Goal: Task Accomplishment & Management: Complete application form

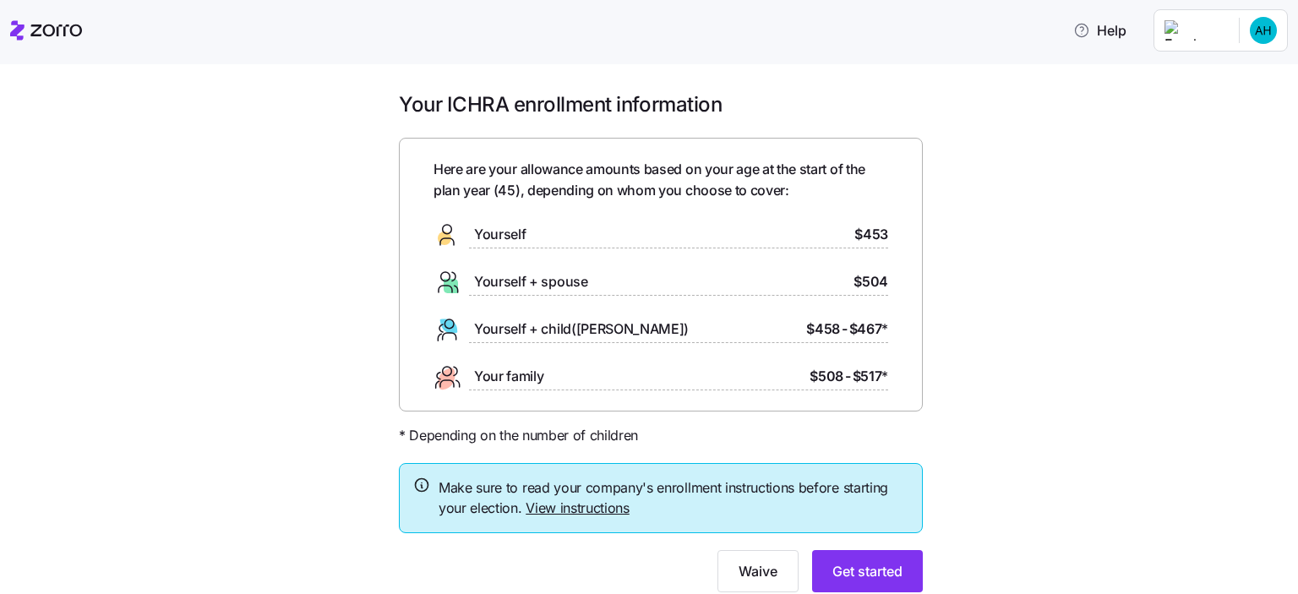
scroll to position [57, 0]
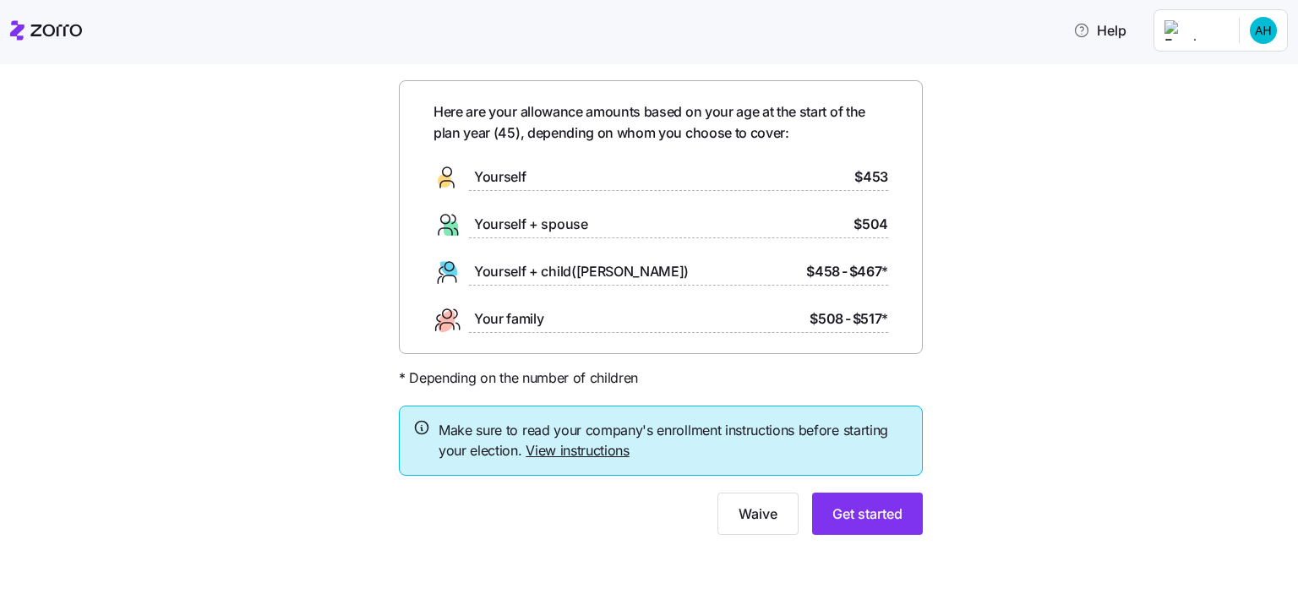
click at [866, 291] on div "Here are your allowance amounts based on your age at the start of the plan year…" at bounding box center [661, 217] width 455 height 232
click at [958, 443] on div "Your ICHRA enrollment information Here are your allowance amounts based on your…" at bounding box center [660, 294] width 1227 height 521
click at [1261, 43] on html "Help Your ICHRA enrollment information Here are your allowance amounts based on…" at bounding box center [649, 292] width 1298 height 584
click at [1257, 76] on div "My settings" at bounding box center [1230, 76] width 89 height 19
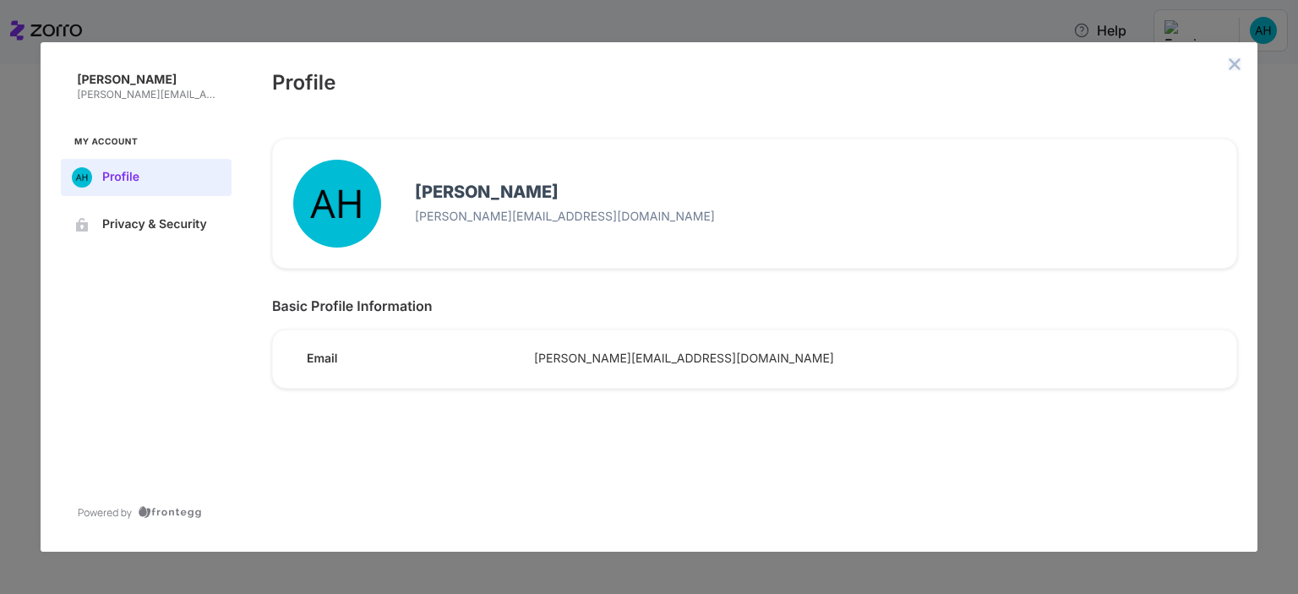
click at [1234, 66] on icon "close admin-box" at bounding box center [1235, 64] width 14 height 14
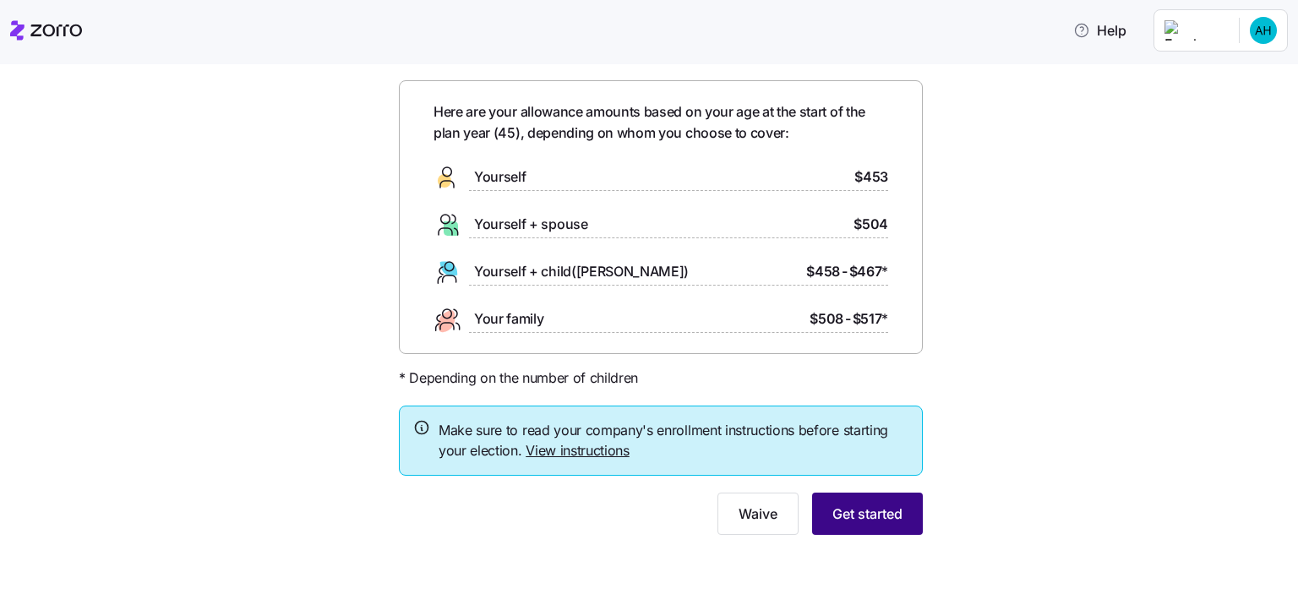
click at [874, 531] on button "Get started" at bounding box center [867, 514] width 111 height 42
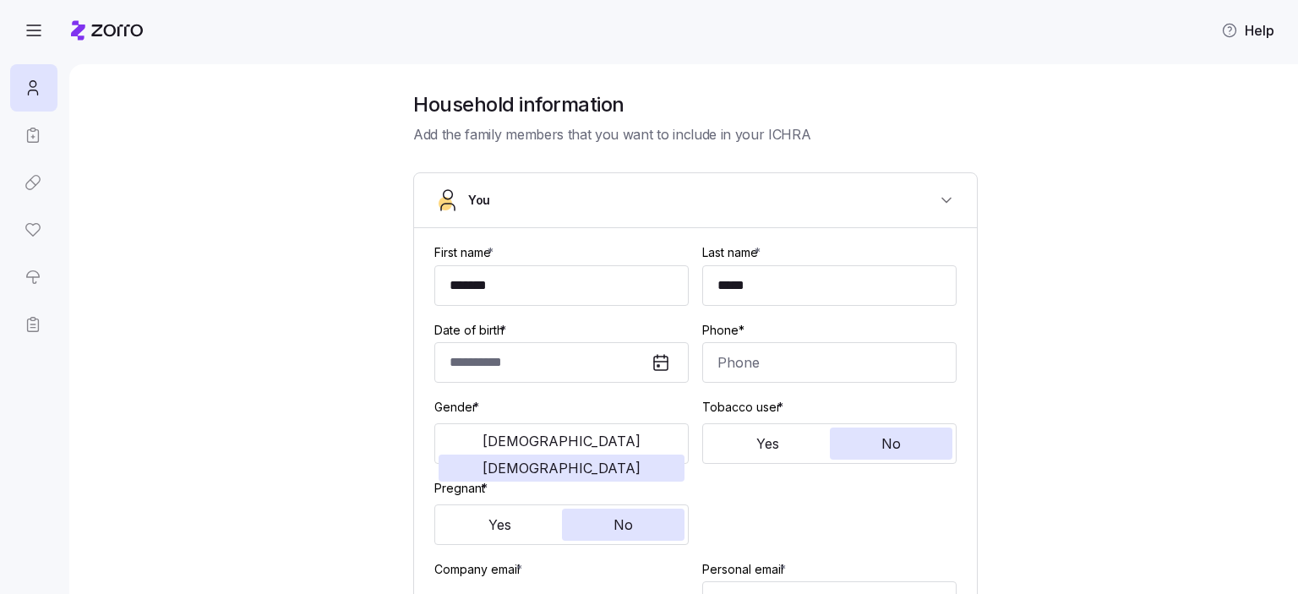
type input "**********"
type input "[PHONE_NUMBER]"
type input "US citizen"
type input "In domestic partnership"
click at [41, 35] on icon "button" at bounding box center [34, 30] width 20 height 20
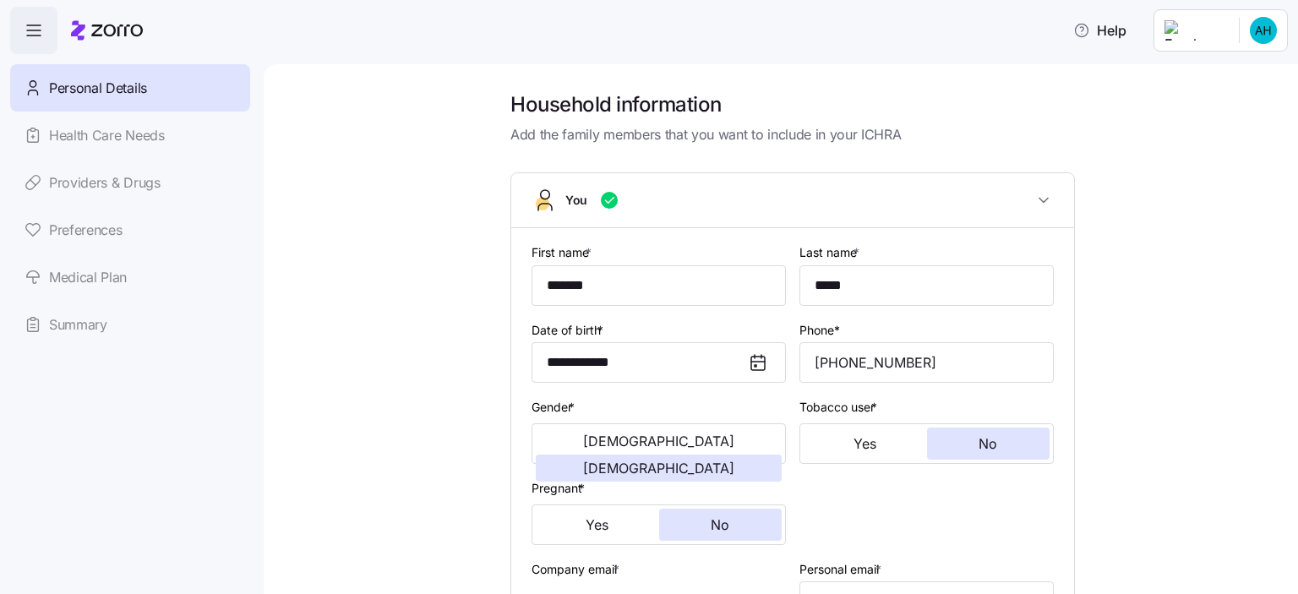
click at [122, 33] on icon at bounding box center [107, 30] width 72 height 20
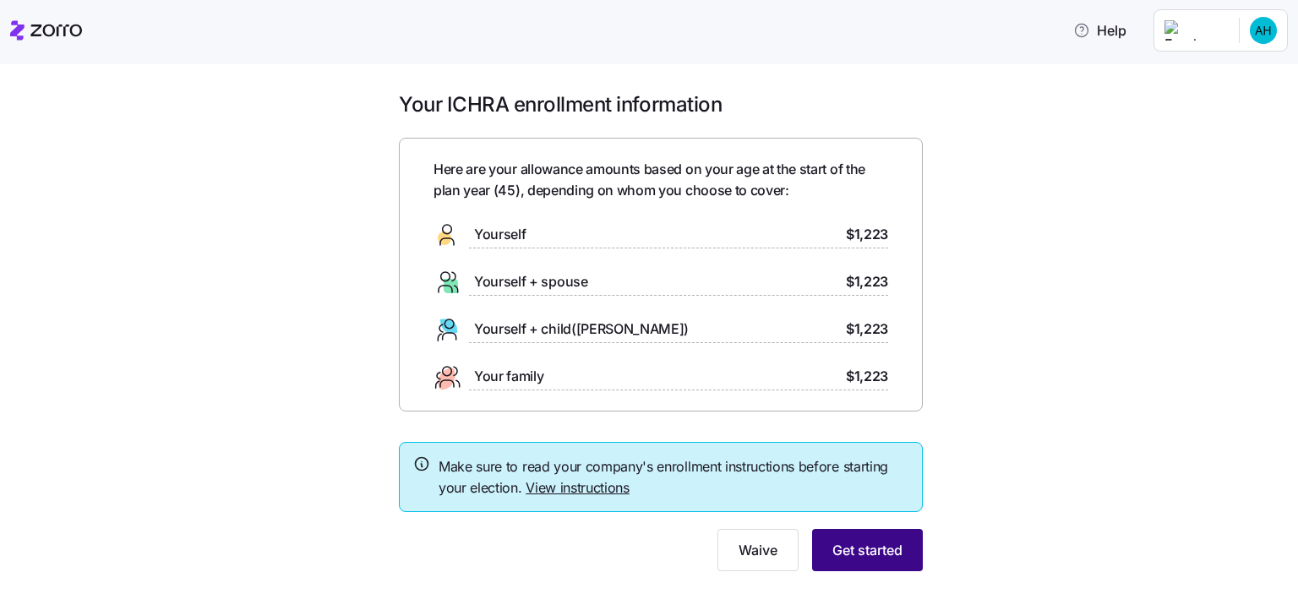
click at [860, 547] on span "Get started" at bounding box center [867, 550] width 70 height 20
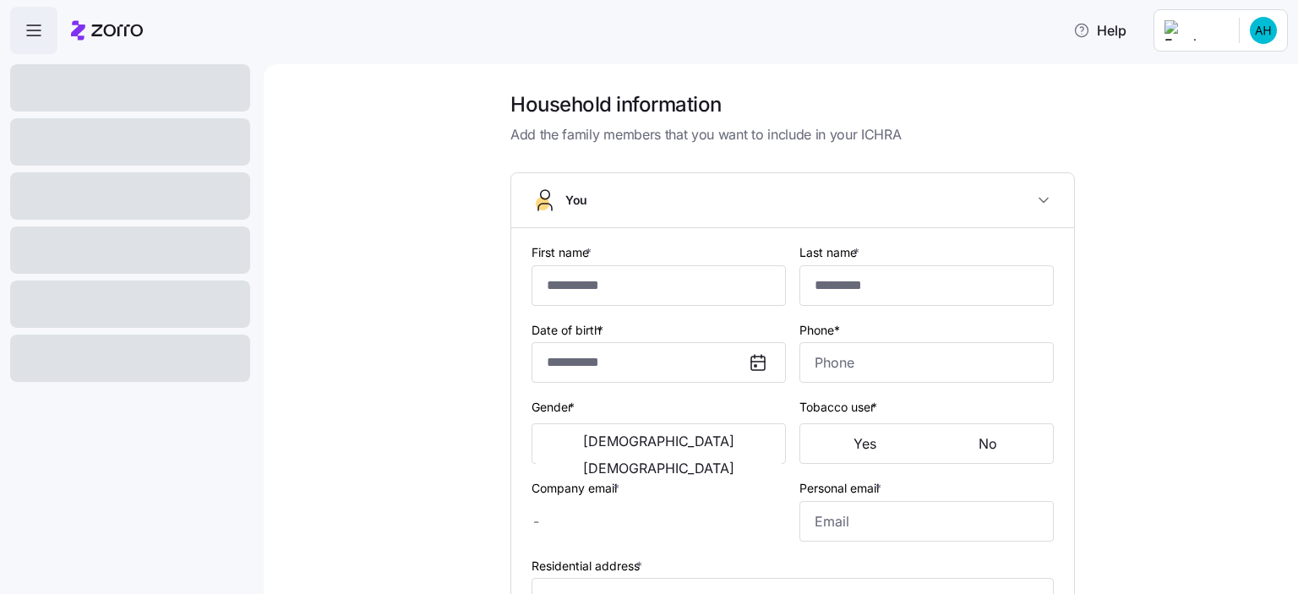
type input "*******"
type input "*****"
type input "[PERSON_NAME][EMAIL_ADDRESS][DOMAIN_NAME]"
type input "annettehabib19@gmail.com"
type input "**********"
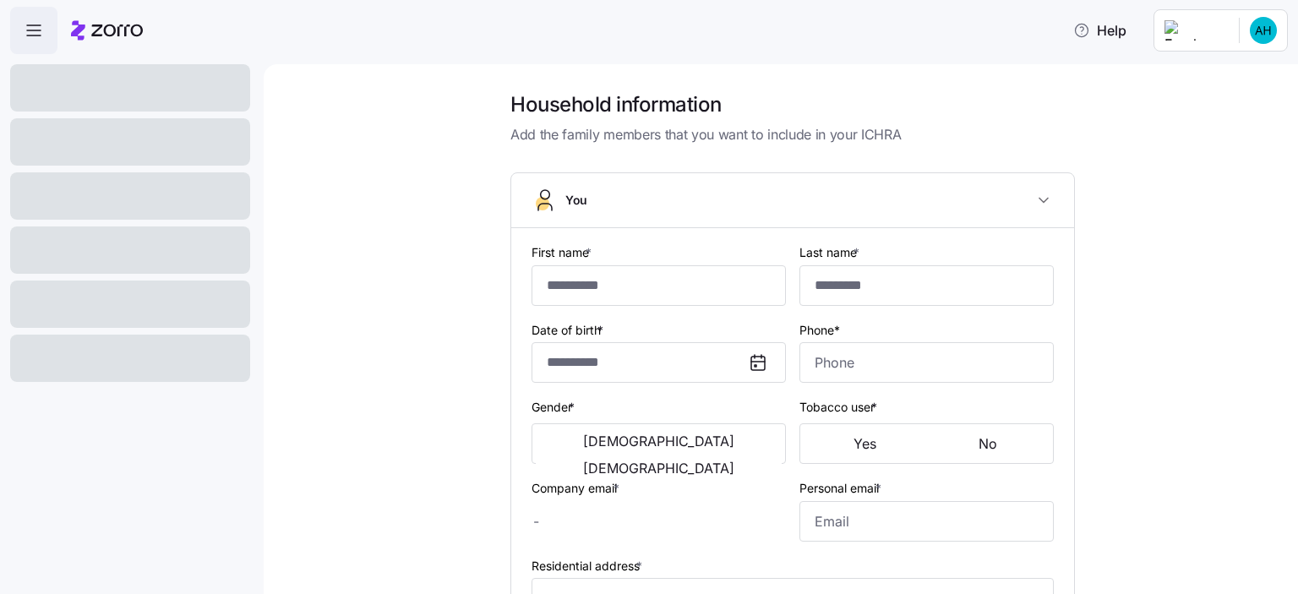
checkbox input "true"
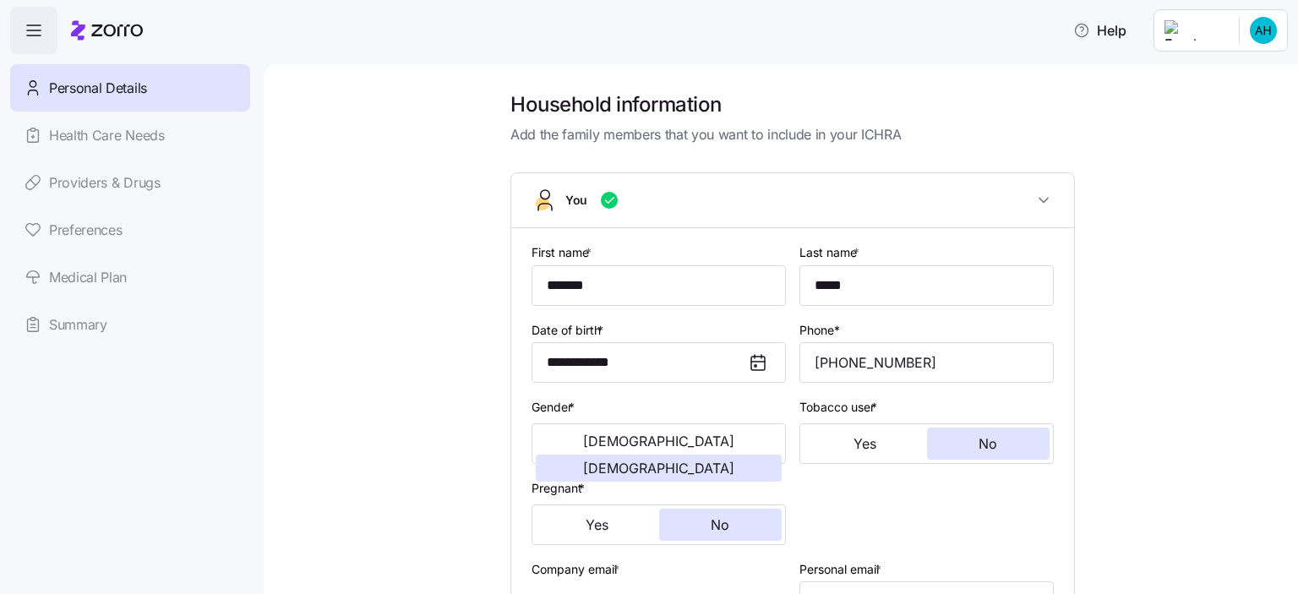
type input "**********"
type input "(917) 710-8433"
type input "US citizen"
type input "In domestic partnership"
click at [108, 138] on div "Personal Details Health Care Needs Providers & Drugs Preferences Medical Plan S…" at bounding box center [130, 206] width 240 height 284
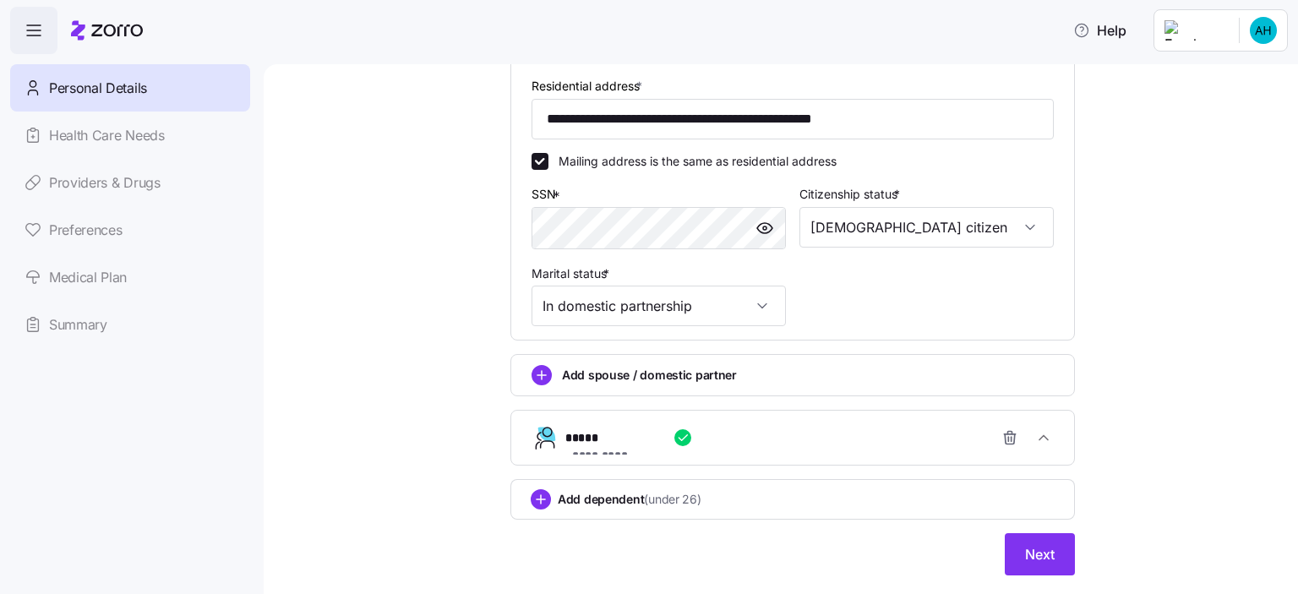
scroll to position [598, 0]
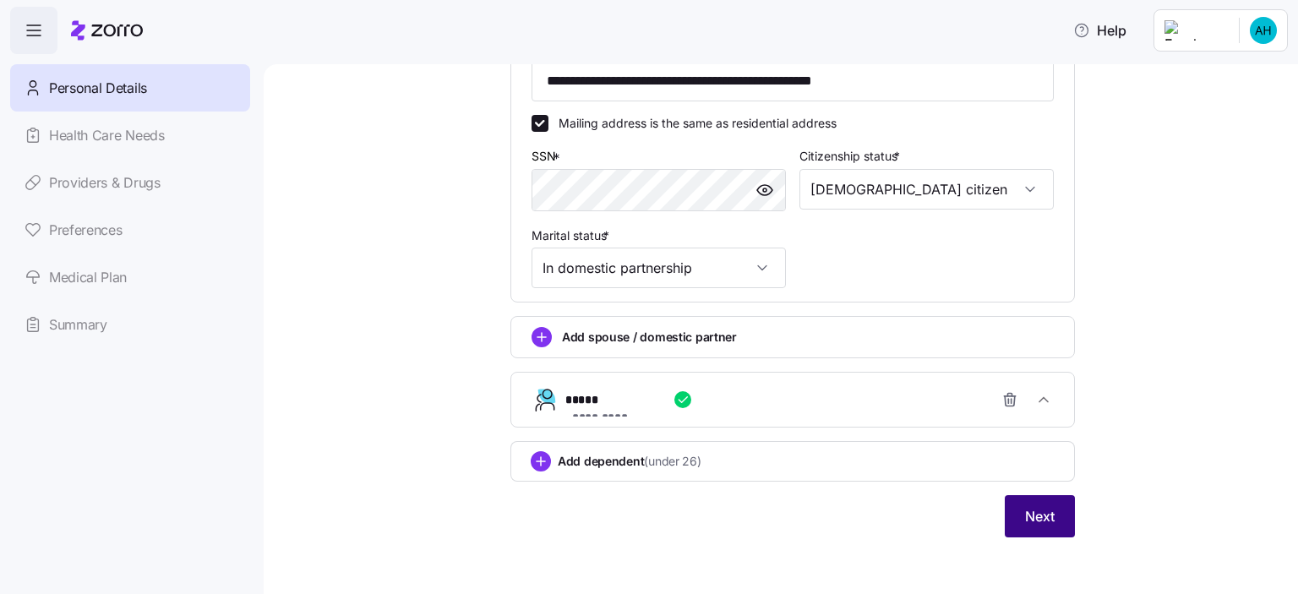
click at [1025, 510] on span "Next" at bounding box center [1040, 516] width 30 height 20
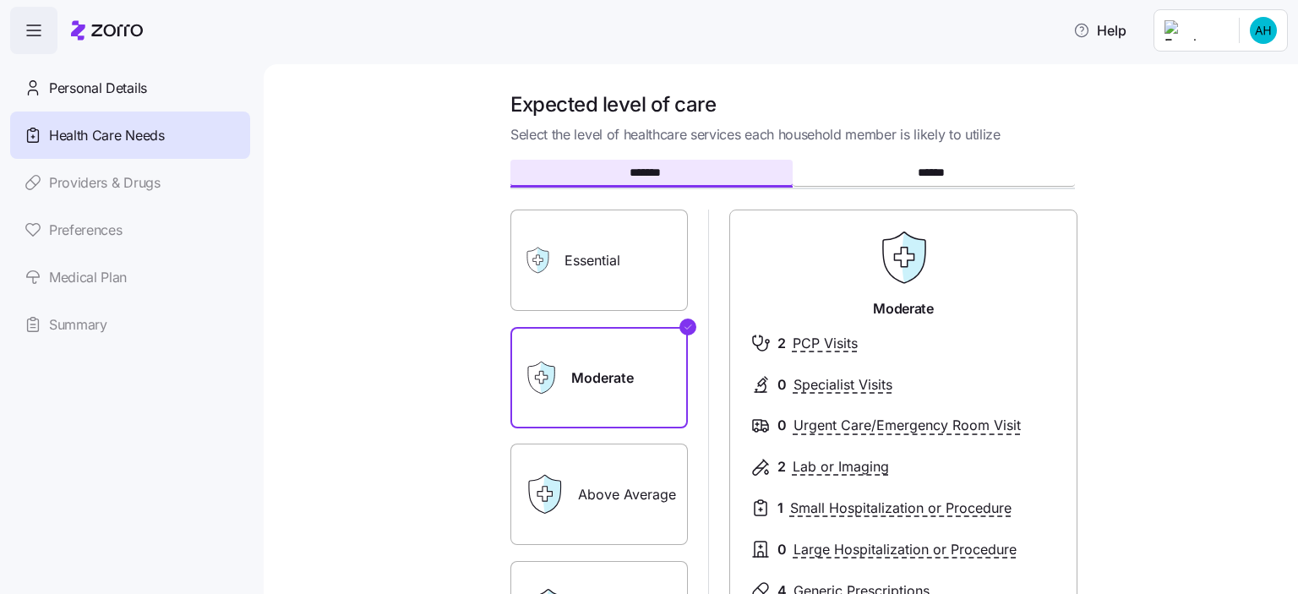
click at [650, 493] on label "Above Average" at bounding box center [598, 494] width 177 height 101
click at [0, 0] on input "Above Average" at bounding box center [0, 0] width 0 height 0
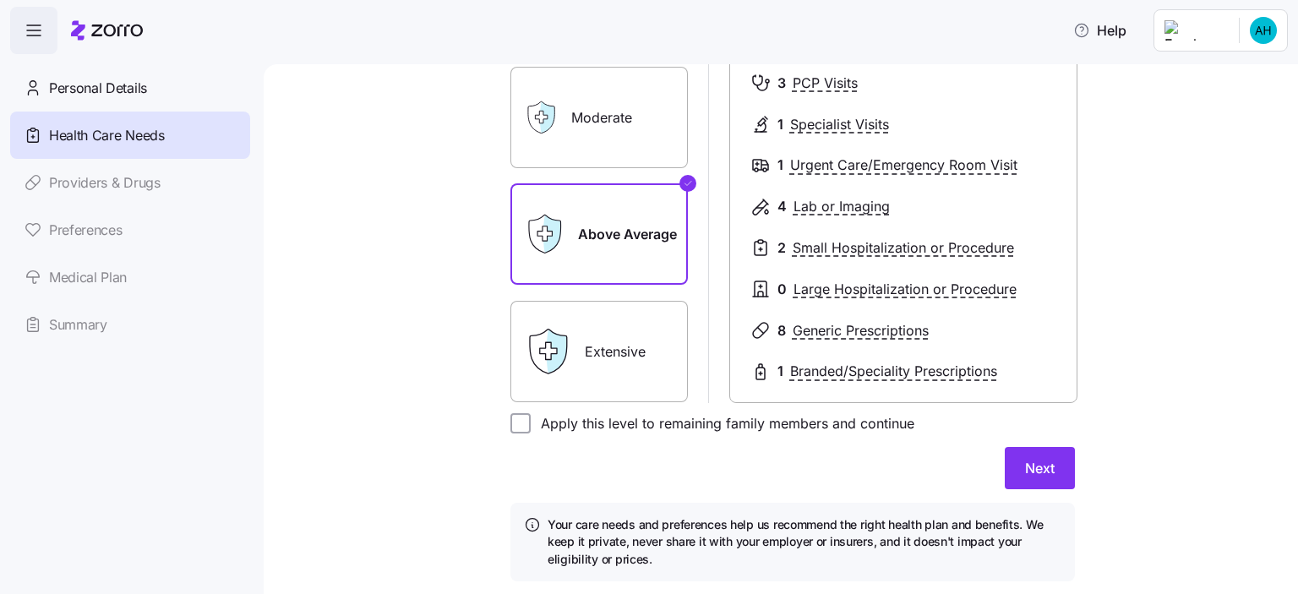
scroll to position [262, 0]
click at [1028, 459] on span "Next" at bounding box center [1040, 466] width 30 height 20
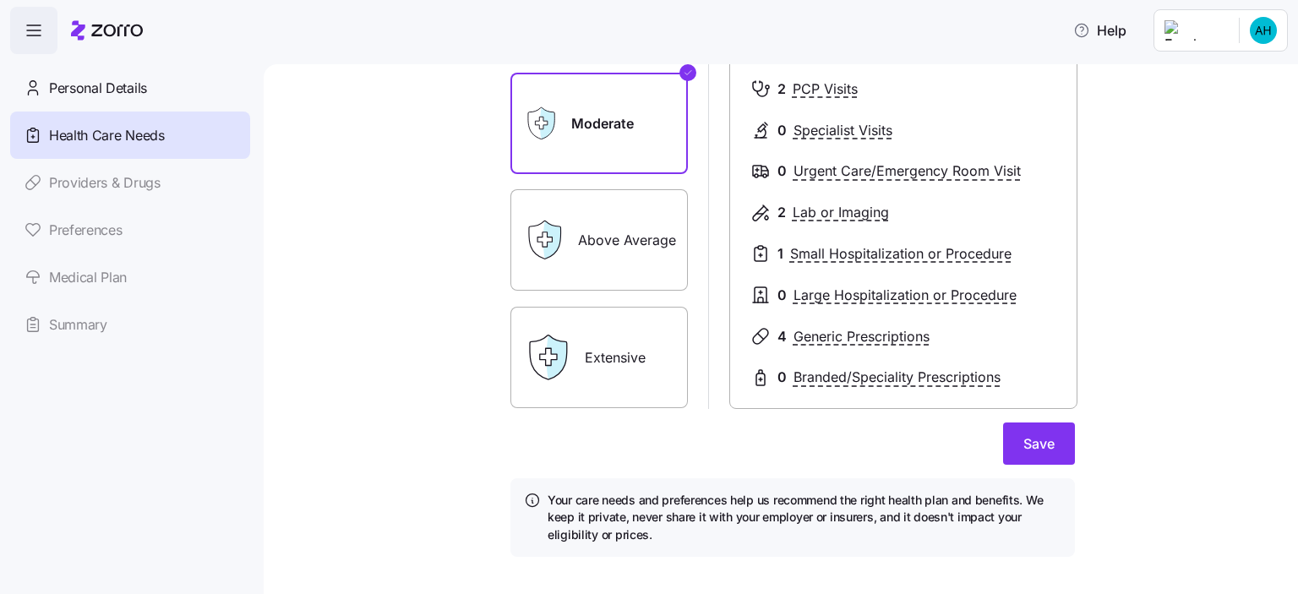
click at [617, 257] on label "Above Average" at bounding box center [598, 239] width 177 height 101
click at [0, 0] on input "Above Average" at bounding box center [0, 0] width 0 height 0
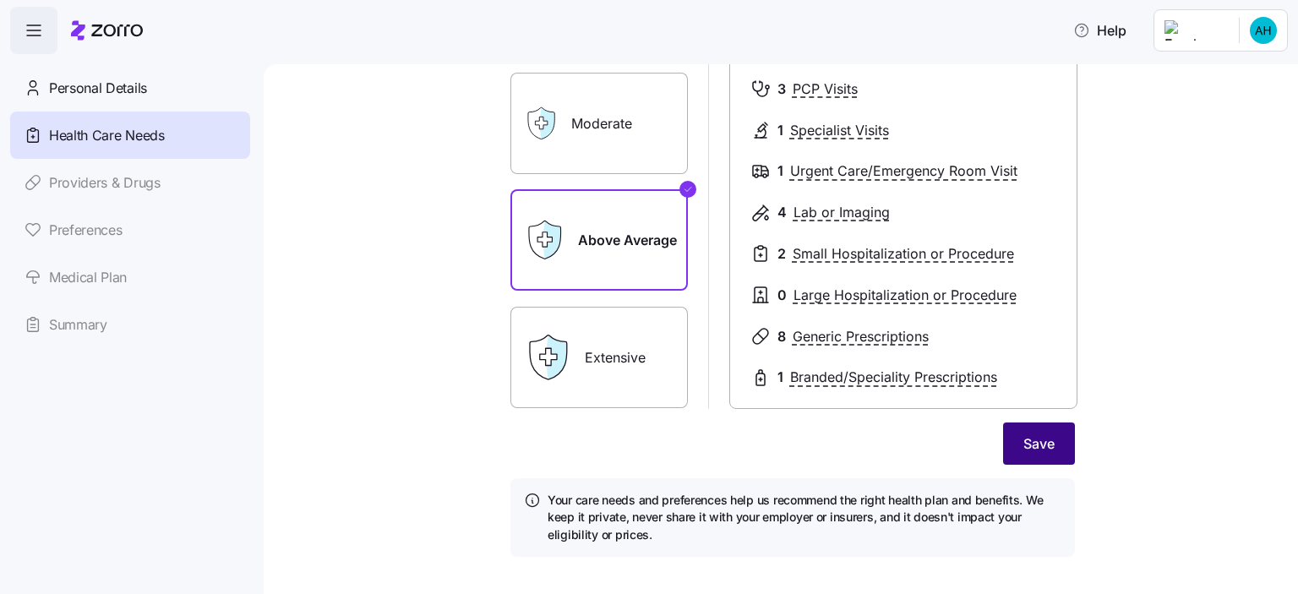
click at [1046, 439] on span "Save" at bounding box center [1038, 444] width 31 height 20
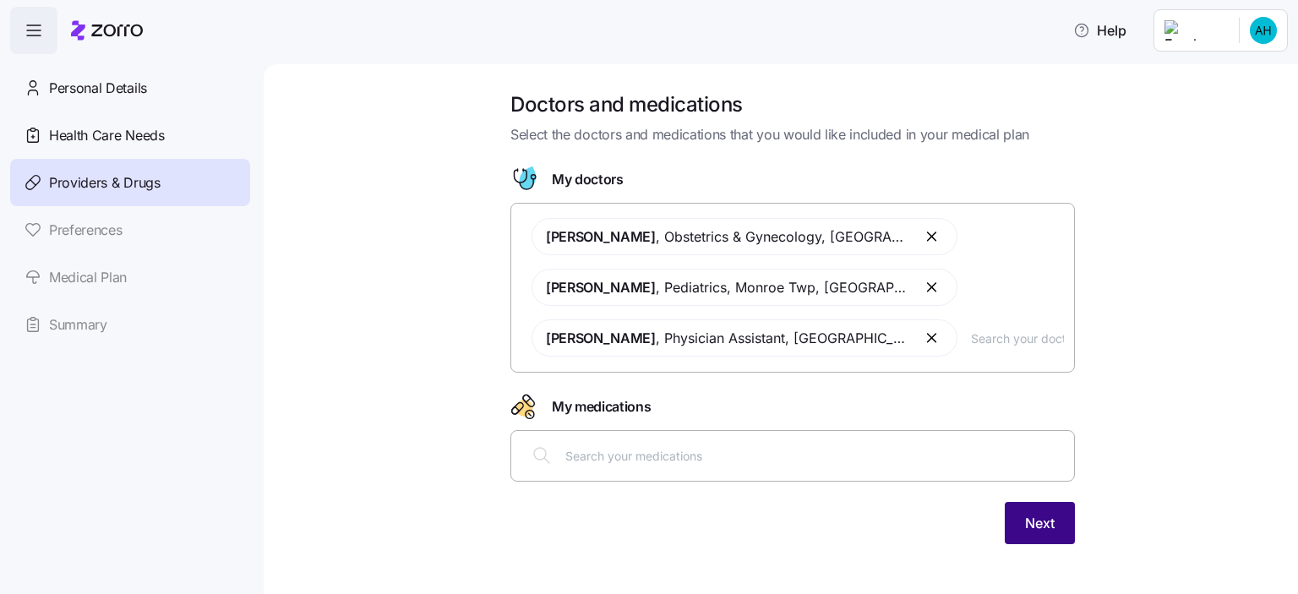
click at [1043, 534] on button "Next" at bounding box center [1040, 523] width 70 height 42
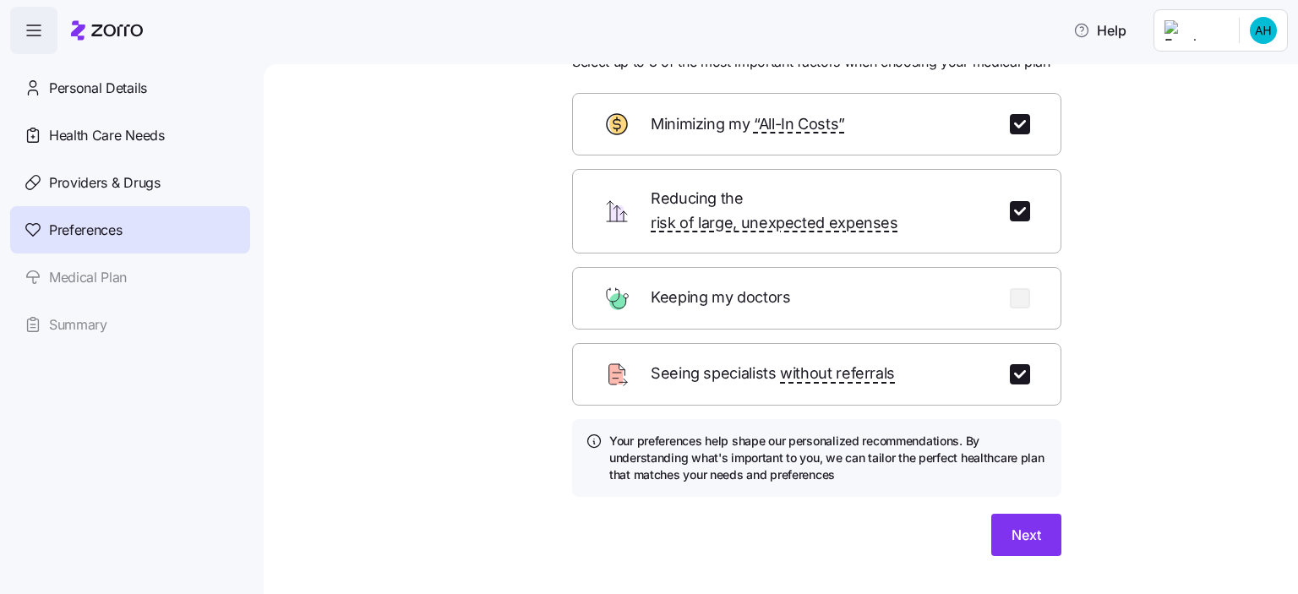
scroll to position [73, 0]
click at [1017, 525] on span "Next" at bounding box center [1027, 535] width 30 height 20
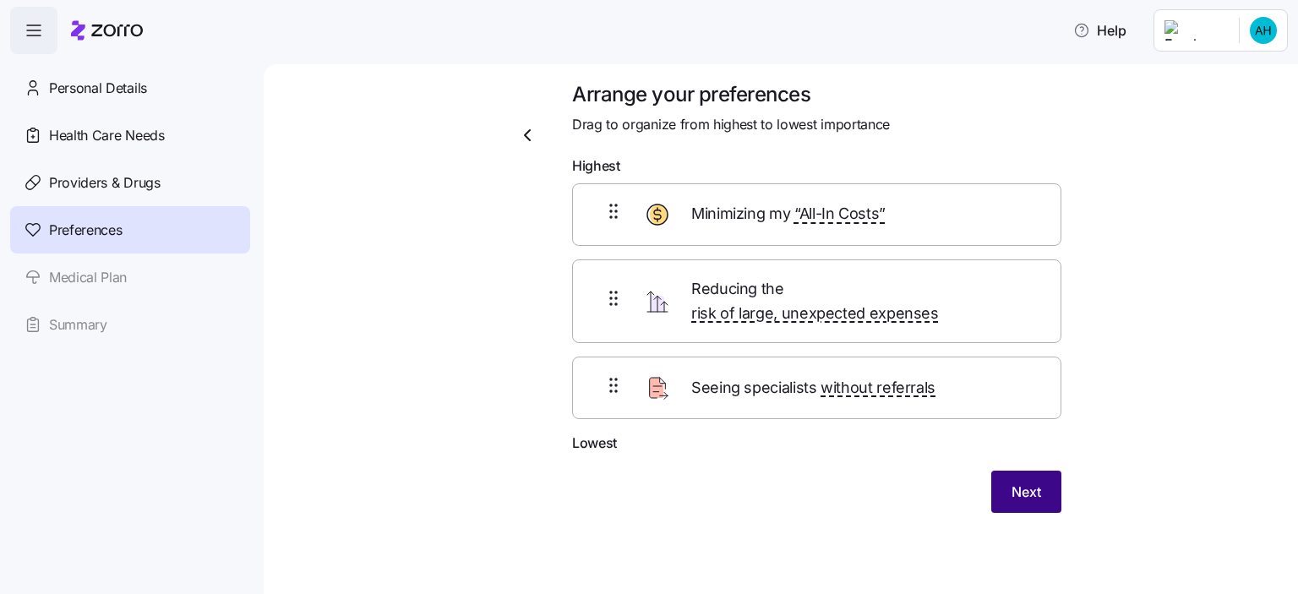
scroll to position [0, 0]
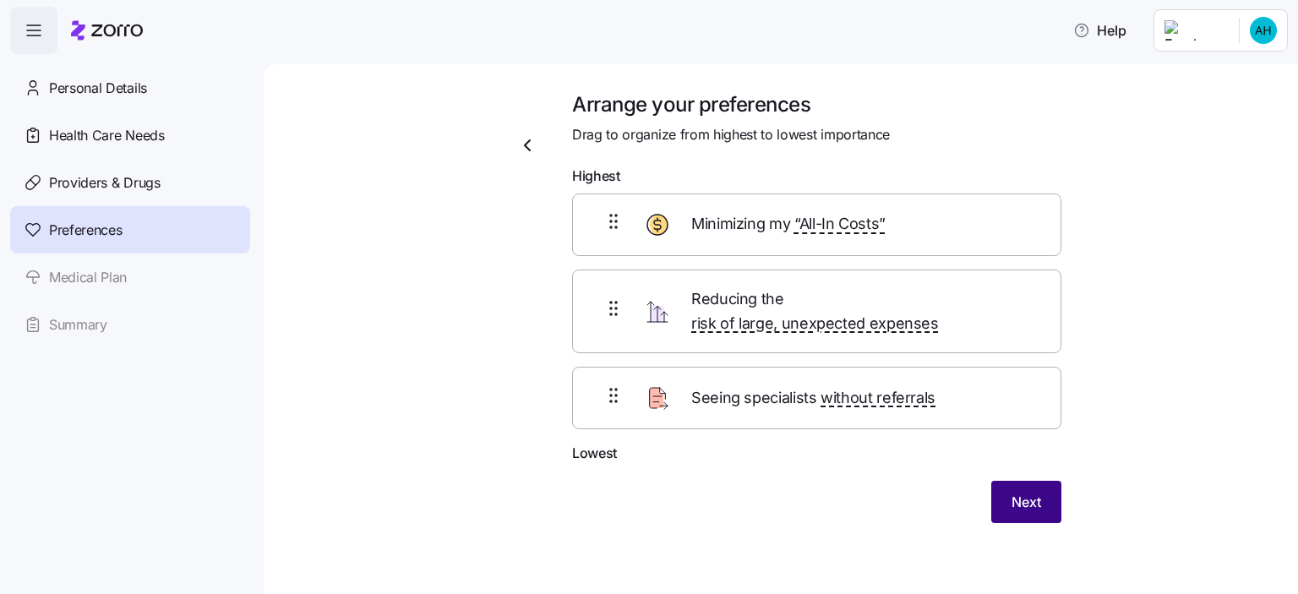
click at [1009, 481] on button "Next" at bounding box center [1026, 502] width 70 height 42
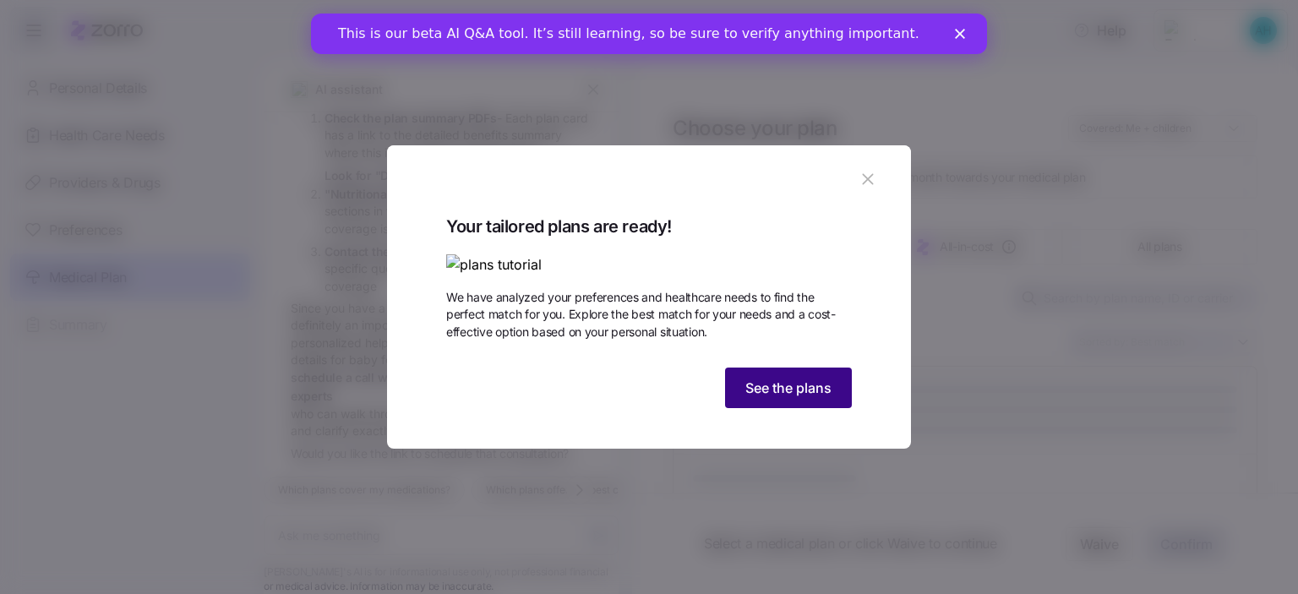
click at [792, 408] on button "See the plans" at bounding box center [788, 388] width 127 height 41
type textarea "x"
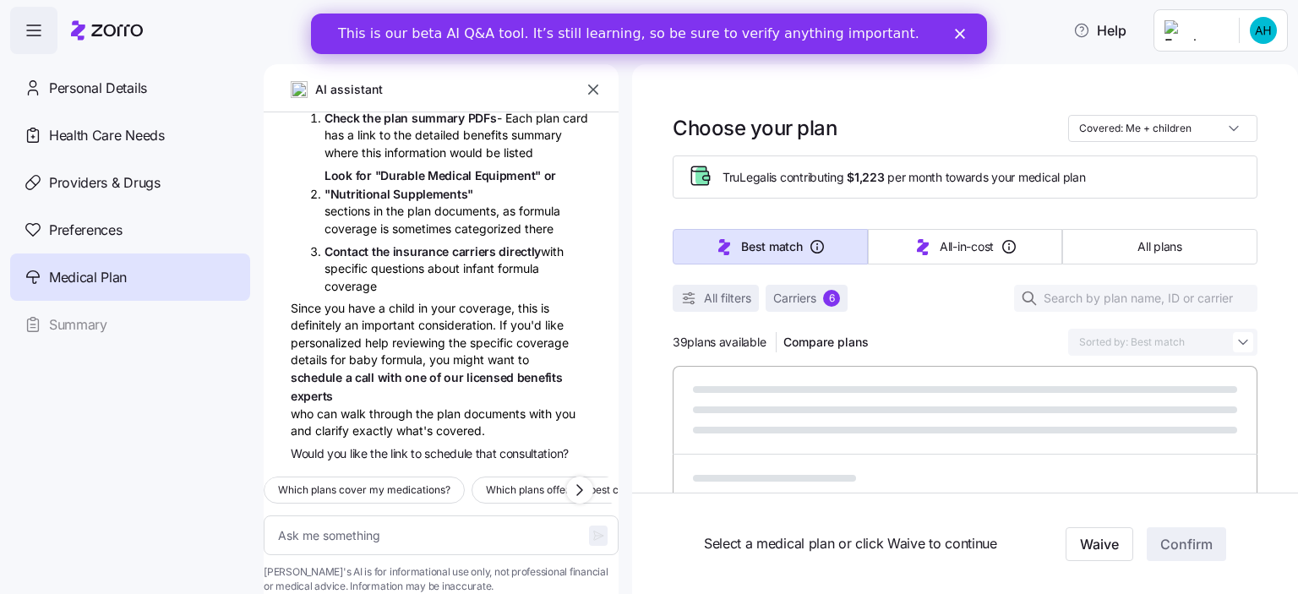
click at [600, 85] on icon "button" at bounding box center [593, 89] width 17 height 17
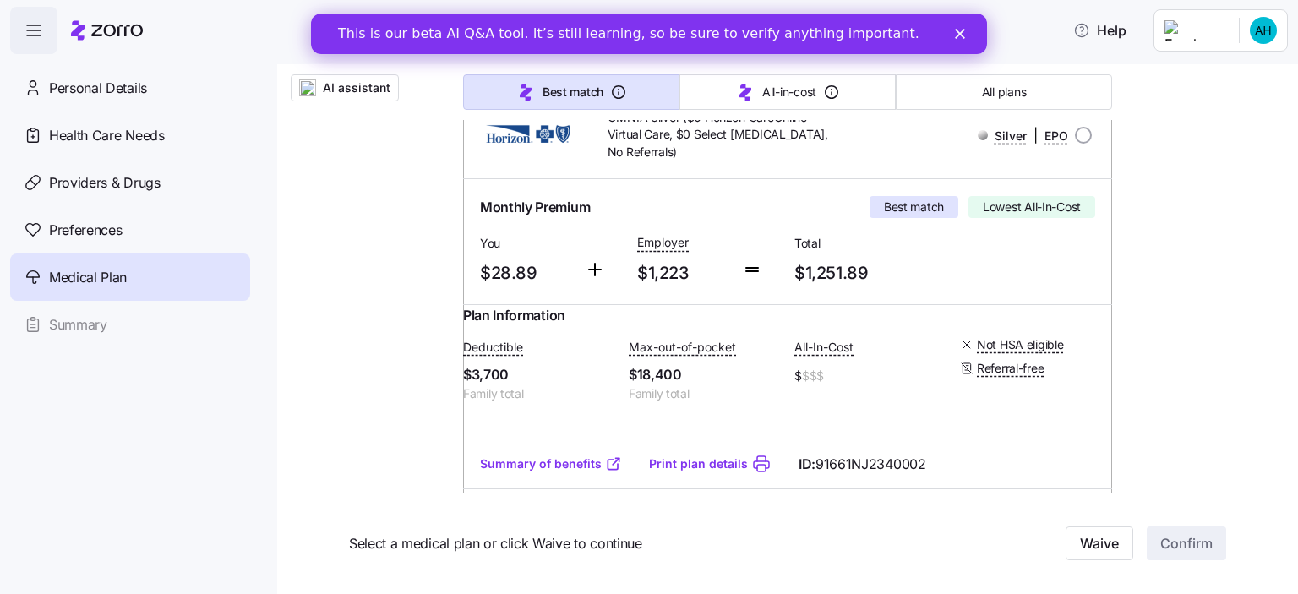
scroll to position [368, 0]
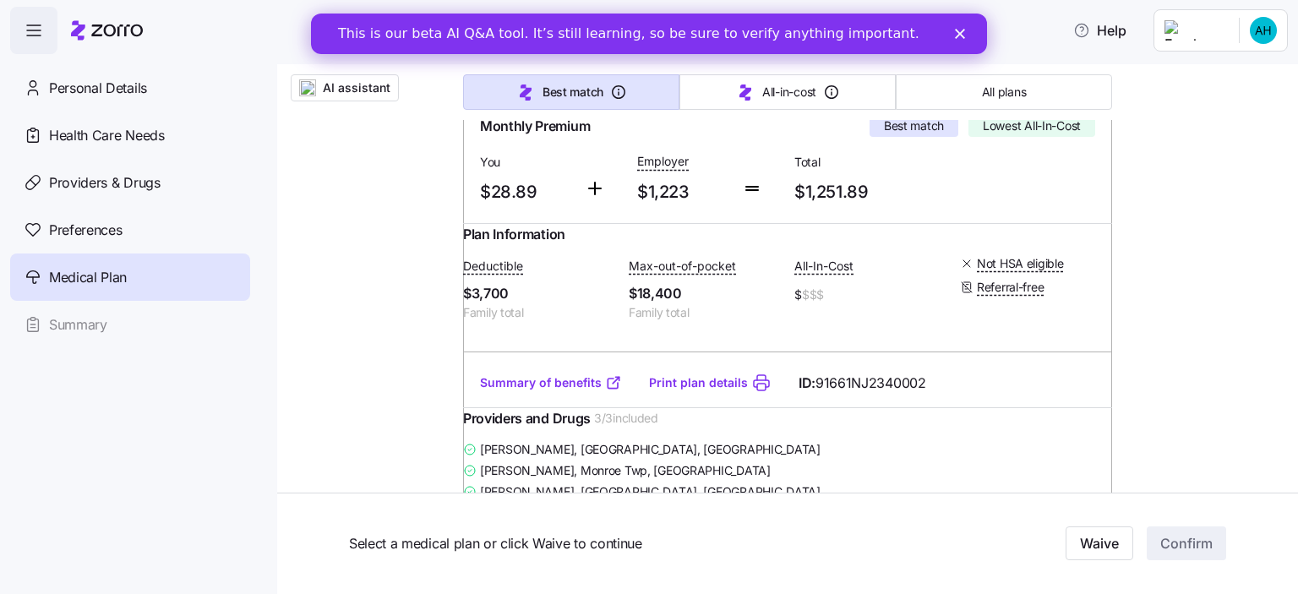
click at [580, 391] on link "Summary of benefits" at bounding box center [551, 382] width 142 height 17
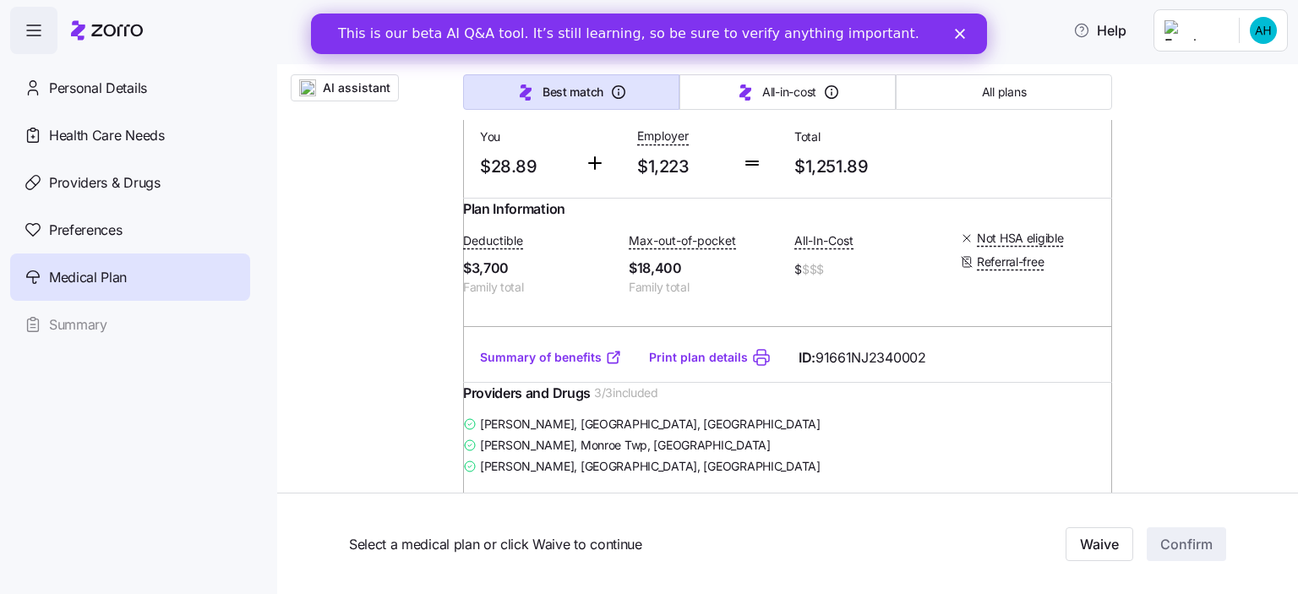
scroll to position [416, 0]
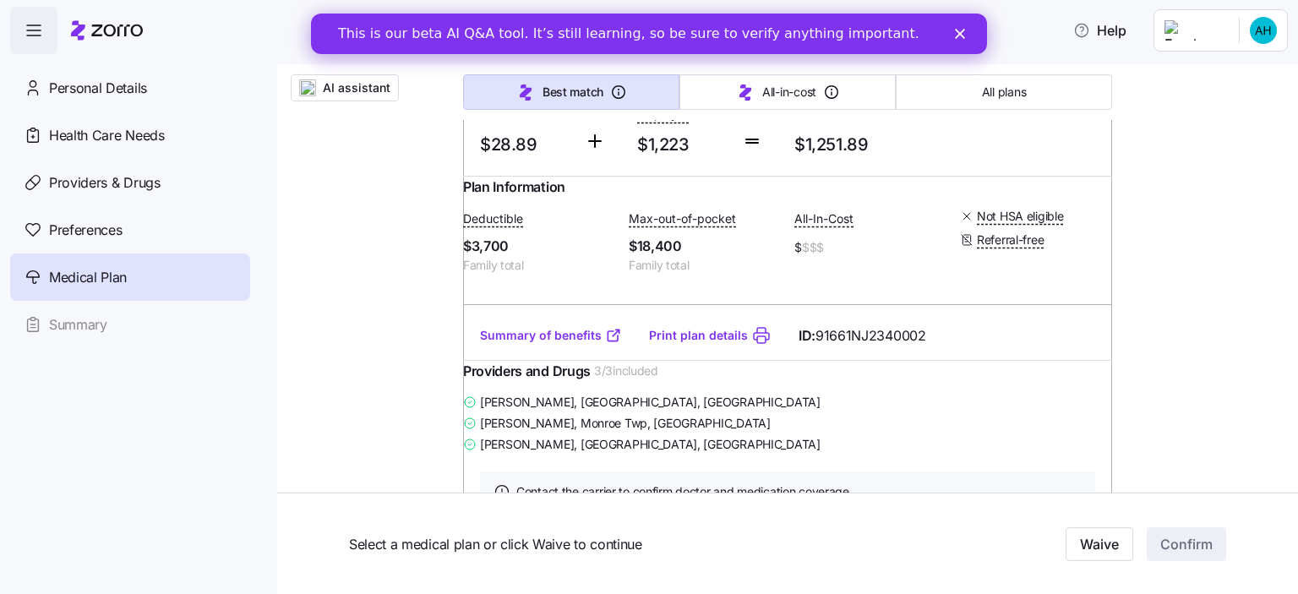
click at [577, 344] on link "Summary of benefits" at bounding box center [551, 335] width 142 height 17
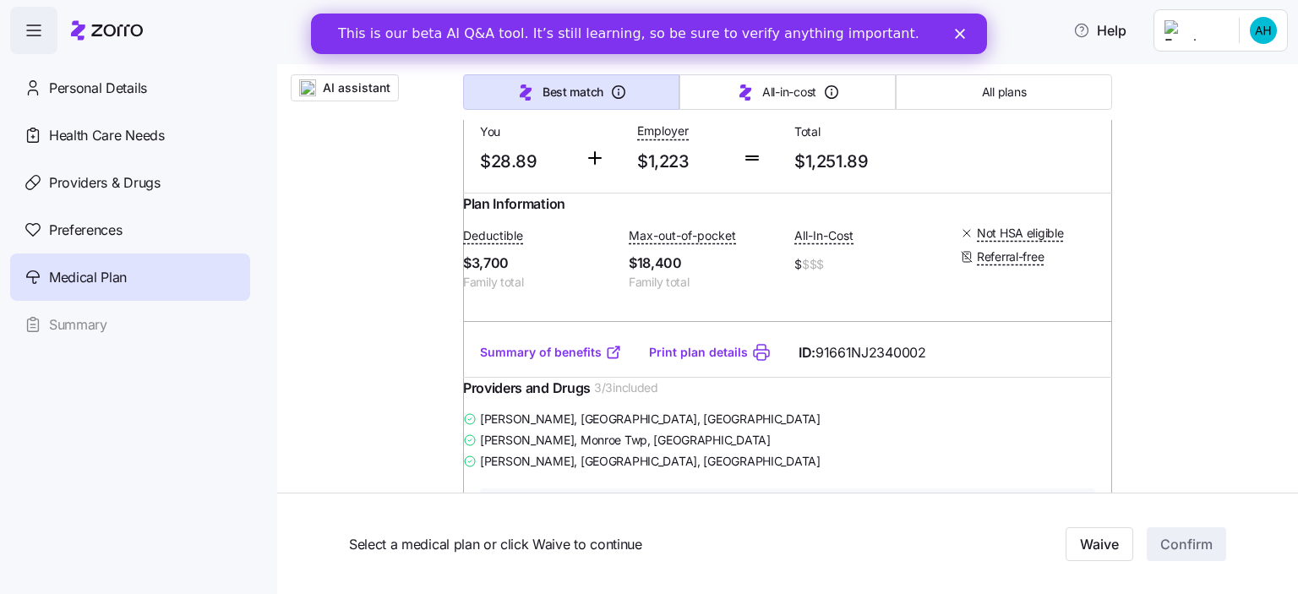
click at [568, 361] on link "Summary of benefits" at bounding box center [551, 352] width 142 height 17
click at [608, 358] on icon at bounding box center [613, 353] width 10 height 10
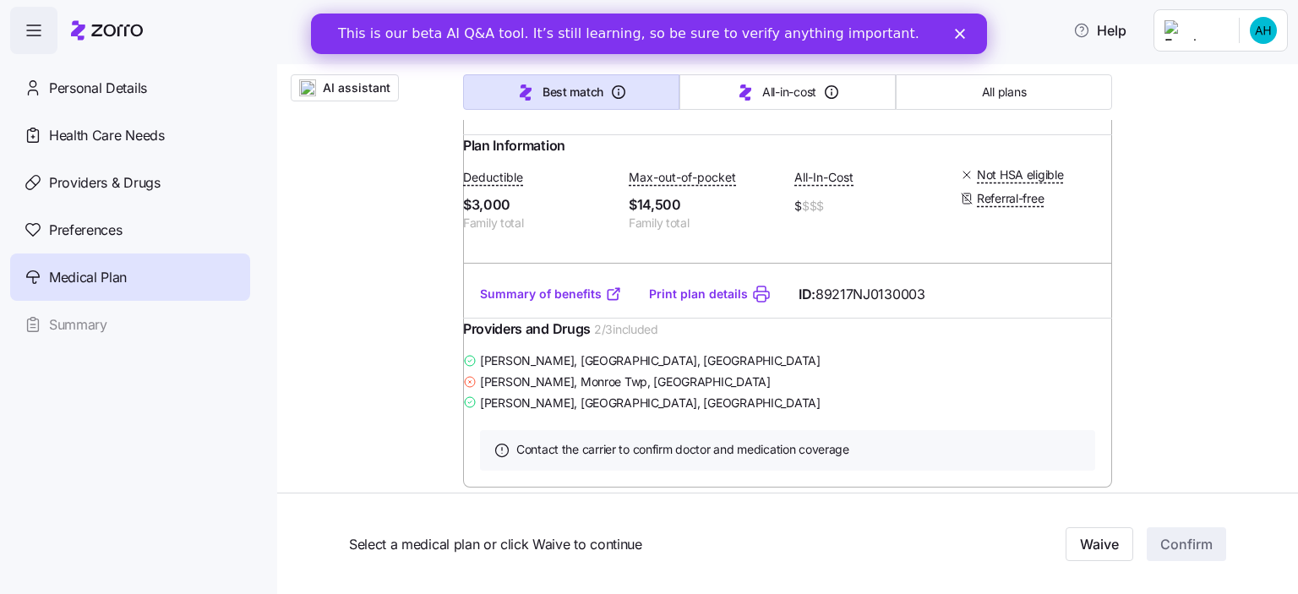
scroll to position [3846, 0]
